Goal: Task Accomplishment & Management: Use online tool/utility

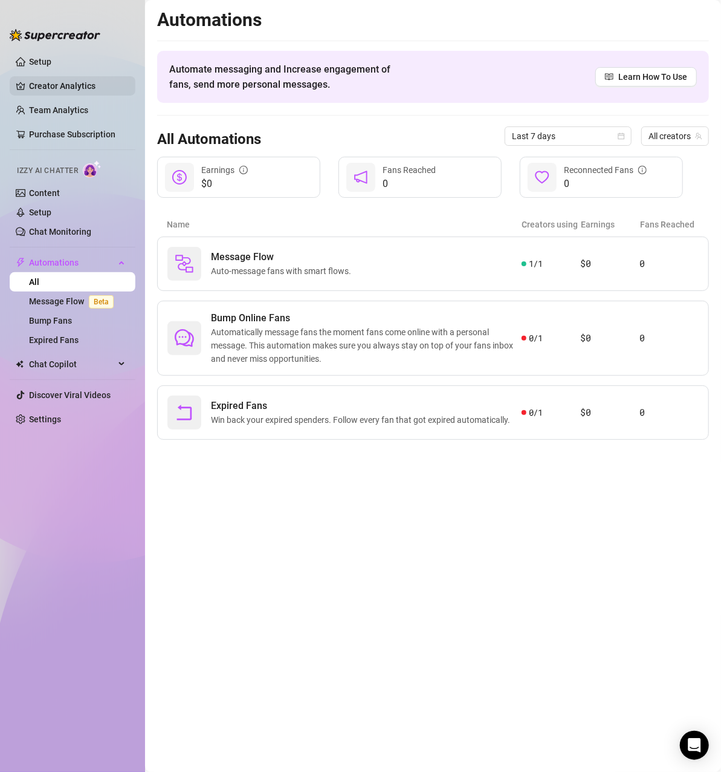
click at [74, 88] on link "Creator Analytics" at bounding box center [77, 85] width 97 height 19
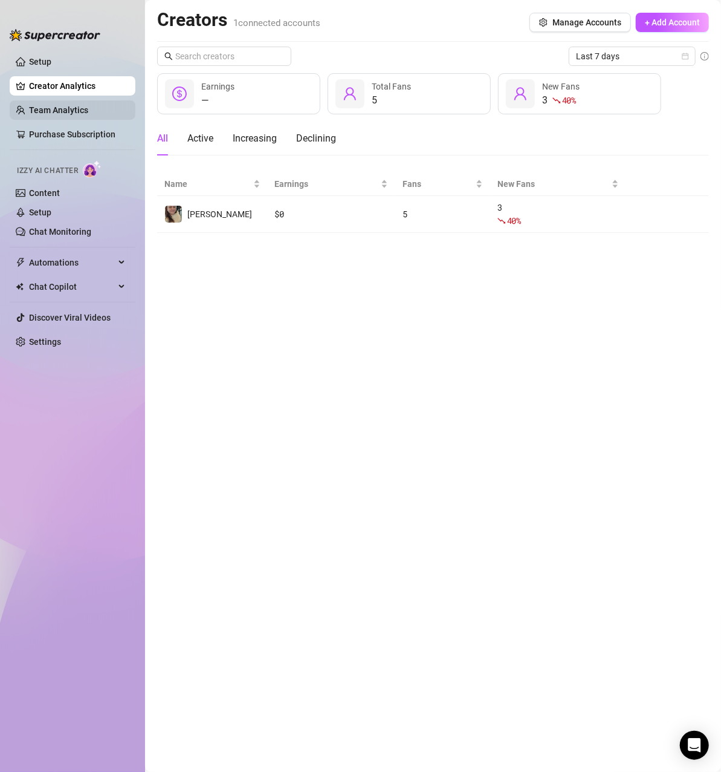
click at [67, 113] on link "Team Analytics" at bounding box center [58, 110] width 59 height 10
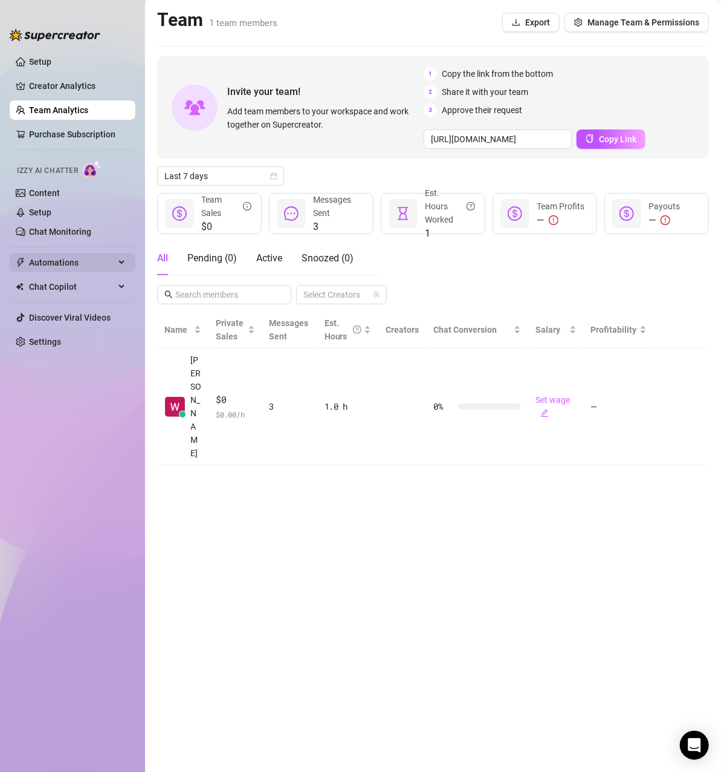
click at [73, 264] on span "Automations" at bounding box center [72, 262] width 86 height 19
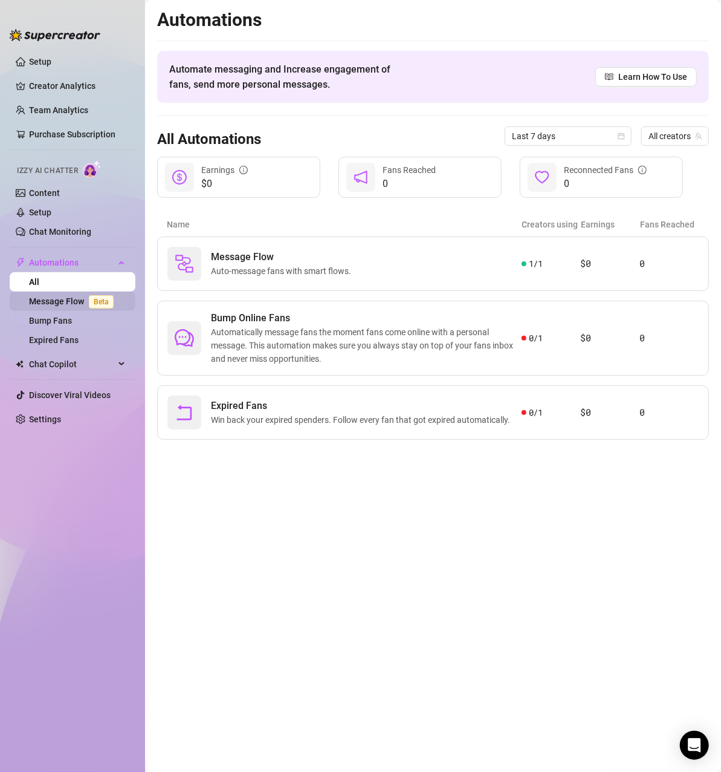
click at [88, 300] on link "Message Flow Beta" at bounding box center [73, 301] width 89 height 10
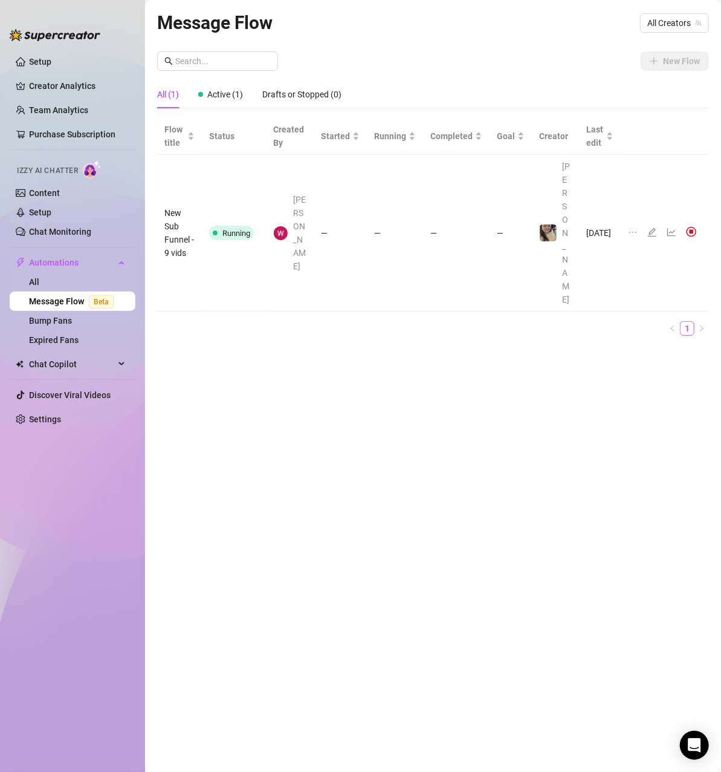
click at [656, 227] on icon "edit" at bounding box center [653, 232] width 10 height 10
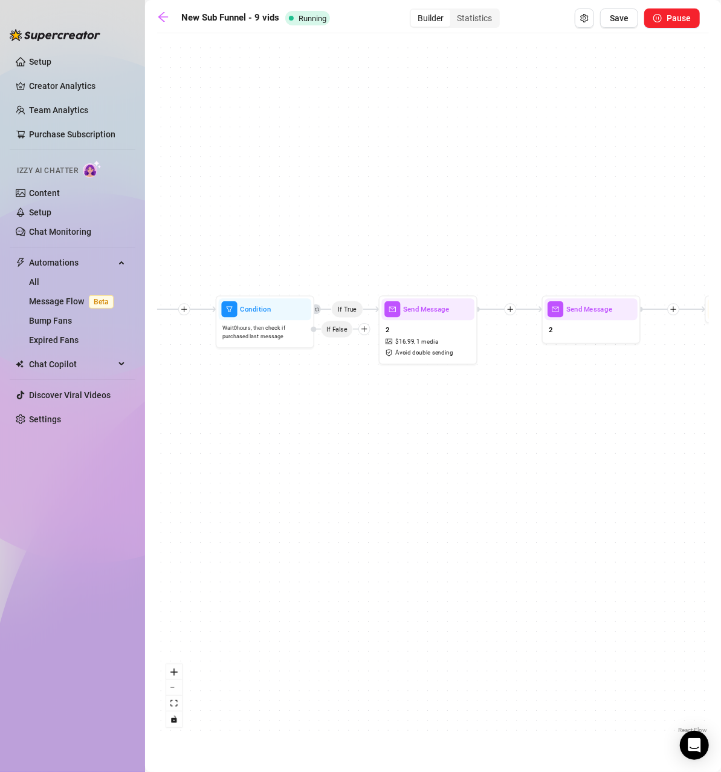
drag, startPoint x: 306, startPoint y: 230, endPoint x: 371, endPoint y: 462, distance: 241.2
click at [370, 479] on div "If True If True If True If True If True If True Condition Wait 0 hours, then ch…" at bounding box center [433, 387] width 552 height 697
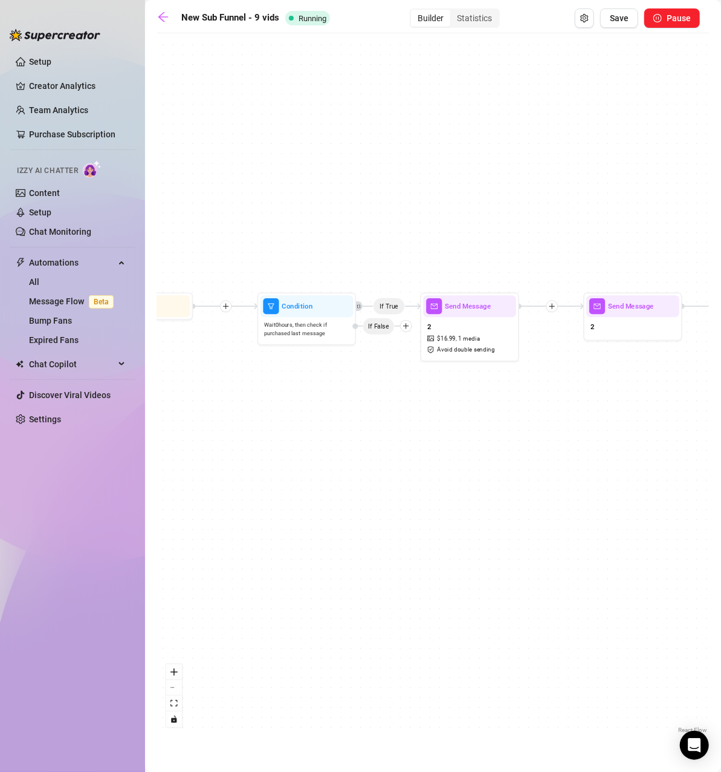
drag, startPoint x: 306, startPoint y: 410, endPoint x: 337, endPoint y: 420, distance: 32.3
click at [337, 420] on div "If True If True If True If True If True If True Condition Wait 0 hours, then ch…" at bounding box center [433, 387] width 552 height 697
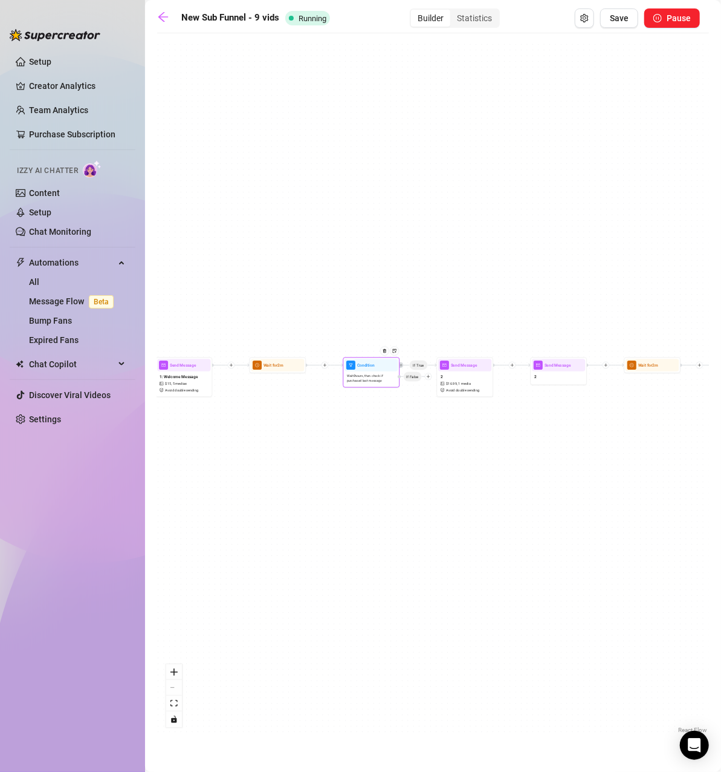
click at [431, 376] on div at bounding box center [428, 376] width 7 height 7
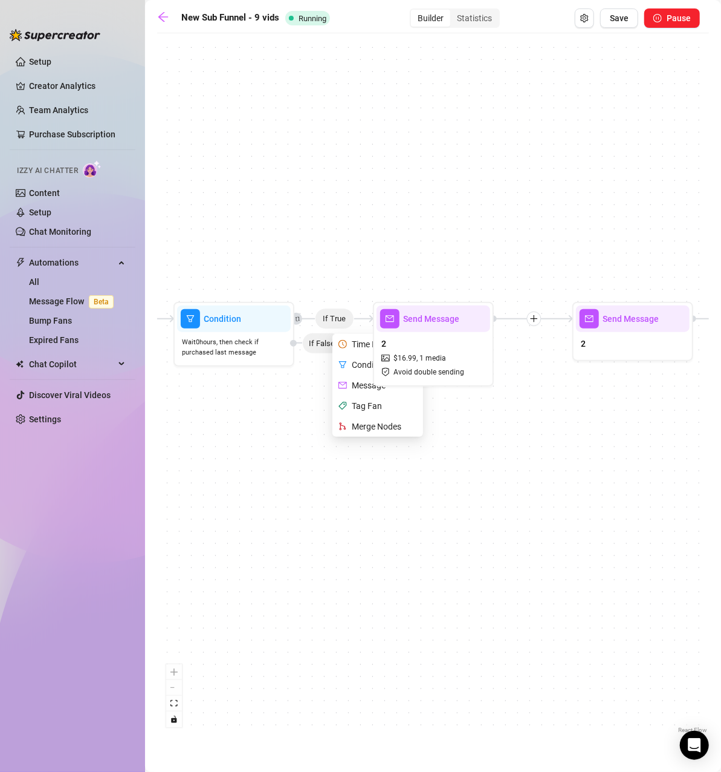
drag, startPoint x: 436, startPoint y: 416, endPoint x: 419, endPoint y: 455, distance: 42.2
click at [419, 455] on div "If True If True If True If True If True If True Condition Wait 0 hours, then ch…" at bounding box center [433, 387] width 552 height 697
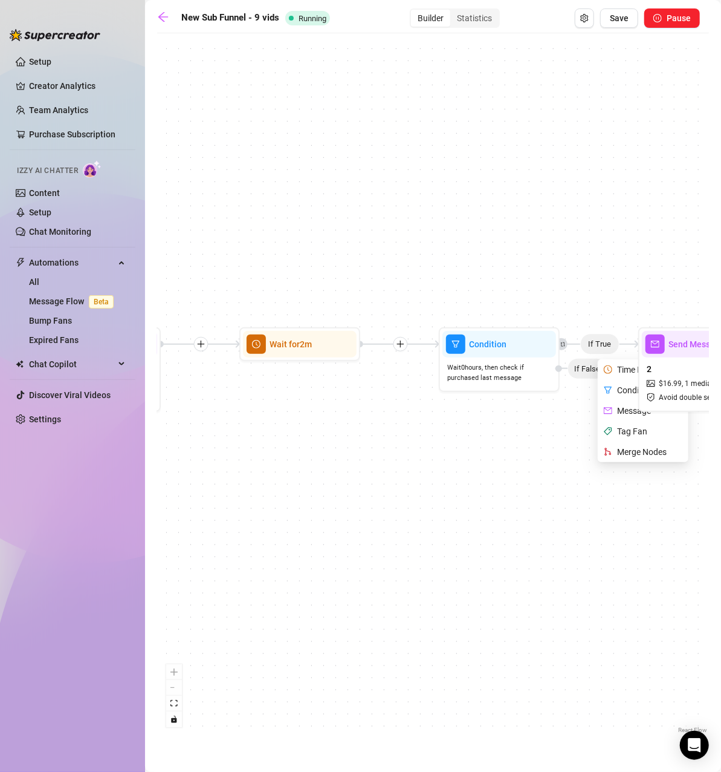
drag, startPoint x: 249, startPoint y: 418, endPoint x: 519, endPoint y: 444, distance: 270.9
click at [521, 443] on div "If True If True If True If True If True If True Condition Wait 0 hours, then ch…" at bounding box center [433, 387] width 552 height 697
click at [488, 438] on div "If True If True If True If True If True If True Condition Wait 0 hours, then ch…" at bounding box center [433, 387] width 552 height 697
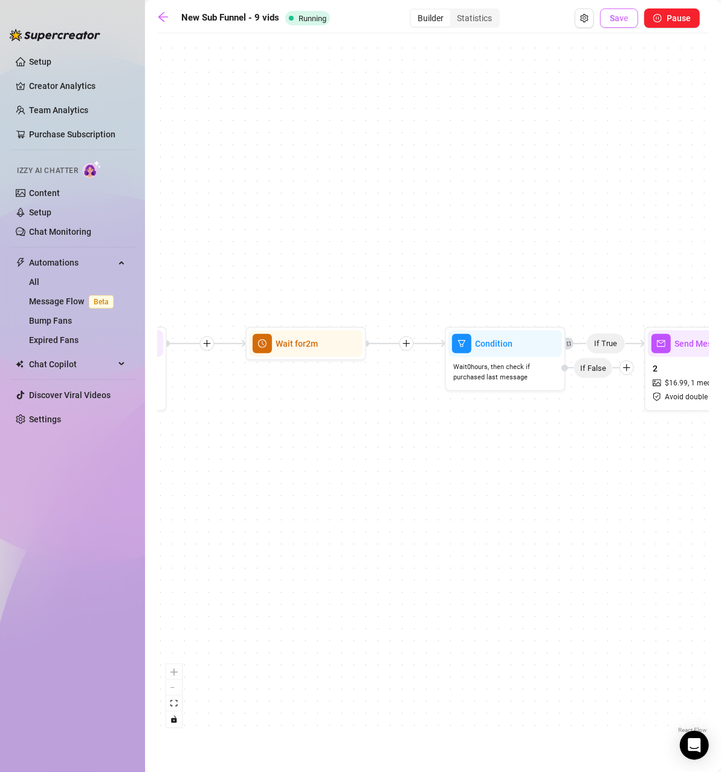
click at [614, 21] on span "Save" at bounding box center [619, 18] width 19 height 10
